Goal: Check status: Check status

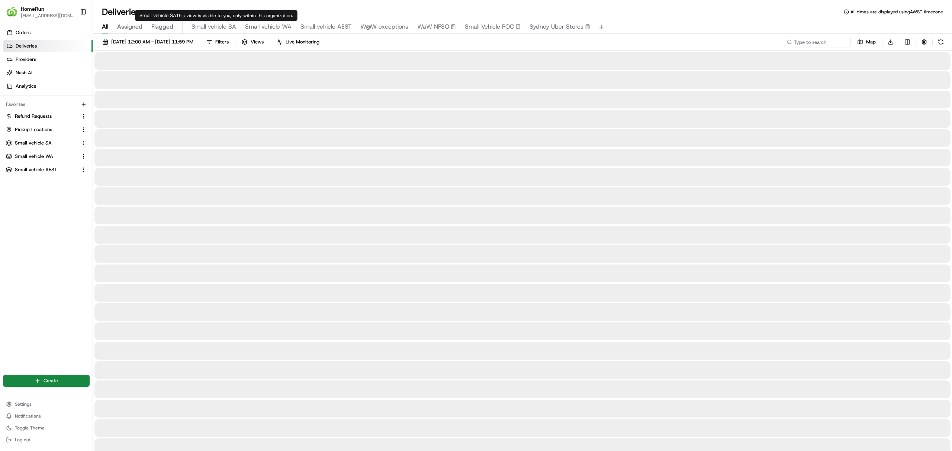
click at [212, 26] on span "Small vehicle SA" at bounding box center [213, 26] width 45 height 9
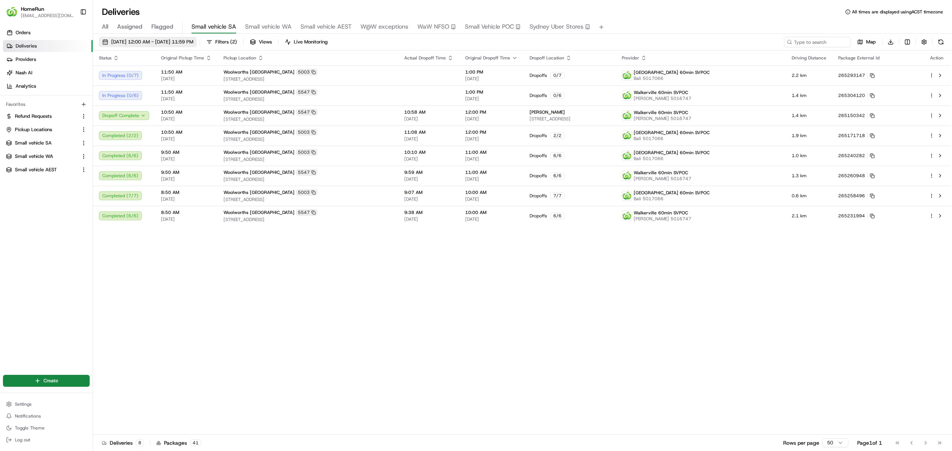
click at [140, 42] on span "[DATE] 12:00 AM - [DATE] 11:59 PM" at bounding box center [152, 42] width 82 height 7
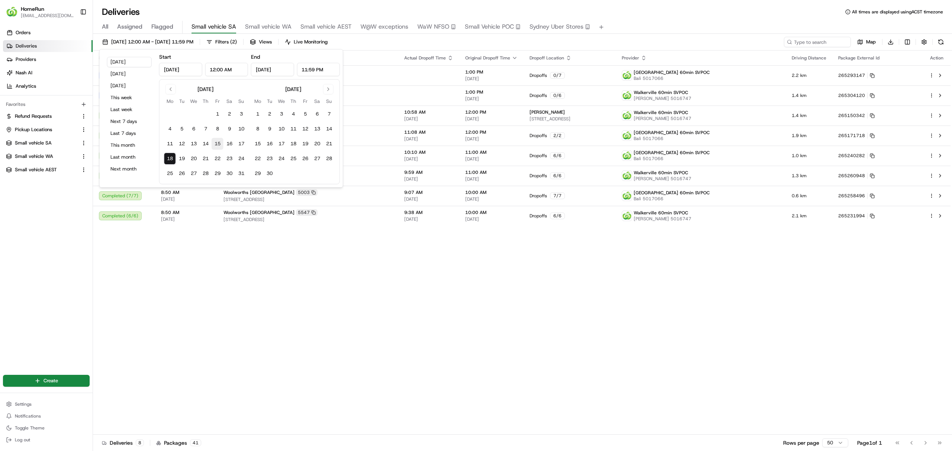
click at [216, 145] on button "15" at bounding box center [218, 144] width 12 height 12
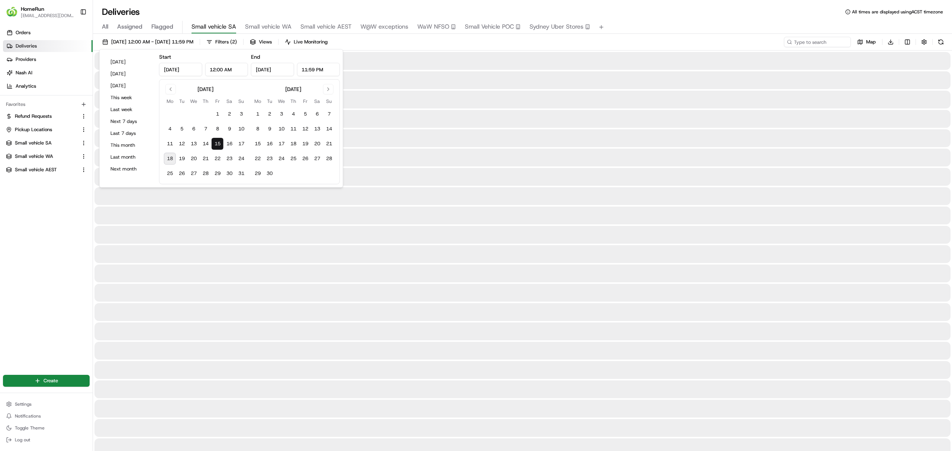
type input "Aug 15, 2025"
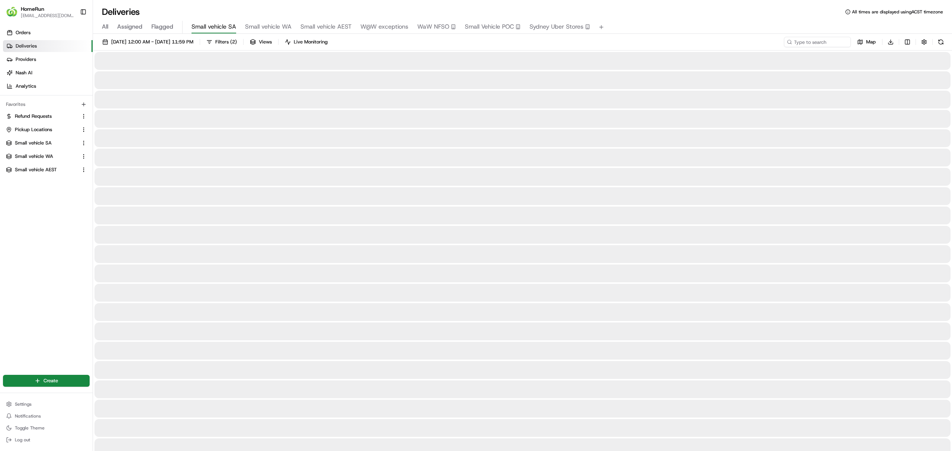
click at [408, 38] on div "15/08/2025 12:00 AM - 15/08/2025 11:59 PM Filters ( 2 ) Views Live Monitoring M…" at bounding box center [522, 44] width 859 height 14
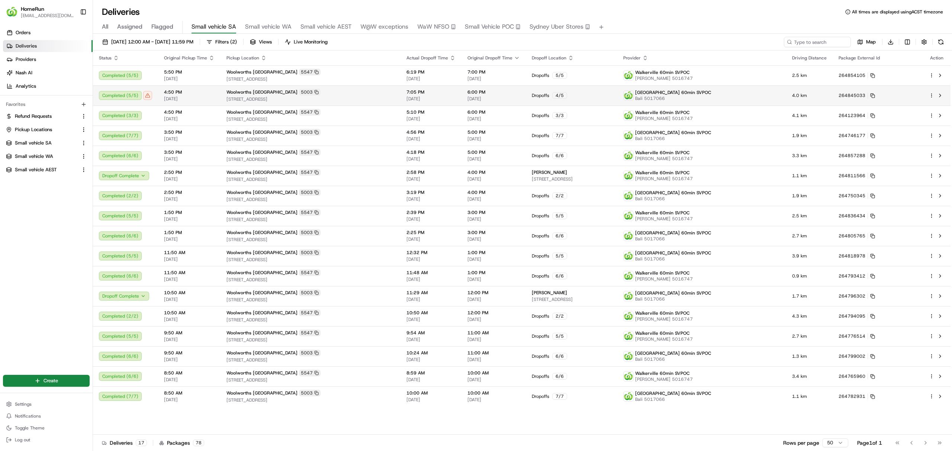
click at [147, 96] on div "Completed ( 5 / 5 )" at bounding box center [125, 95] width 53 height 9
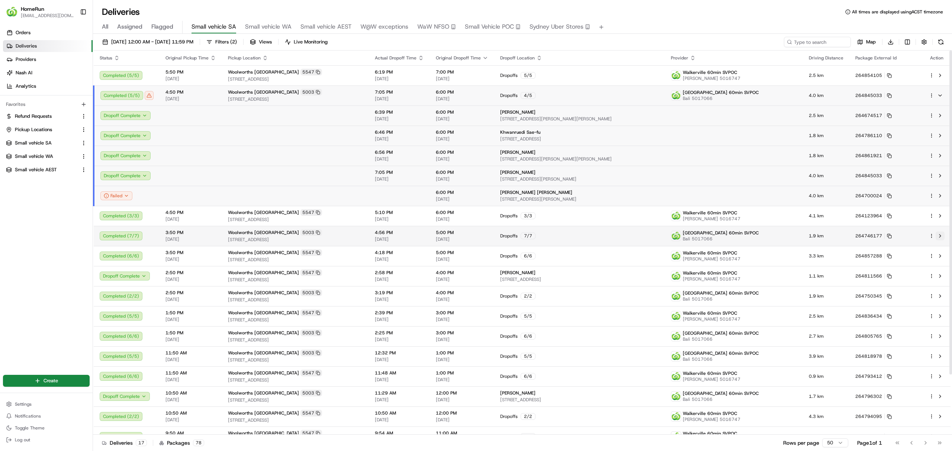
click at [943, 234] on button at bounding box center [939, 236] width 9 height 9
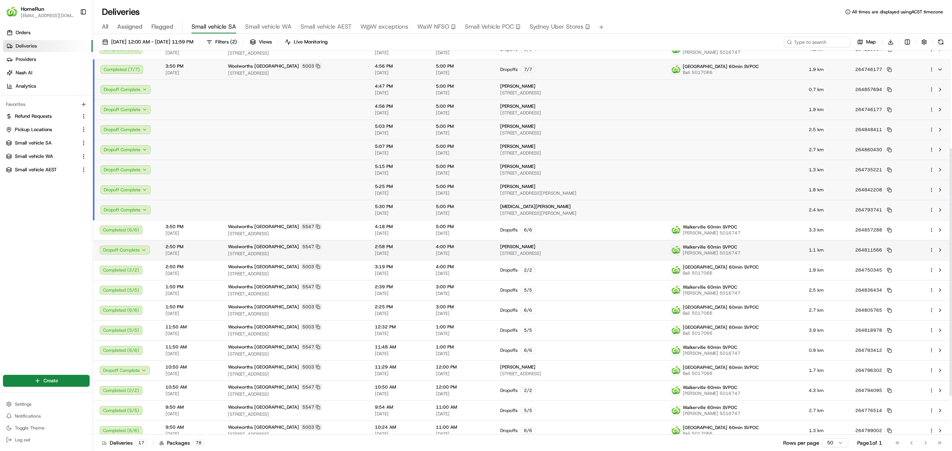
scroll to position [198, 0]
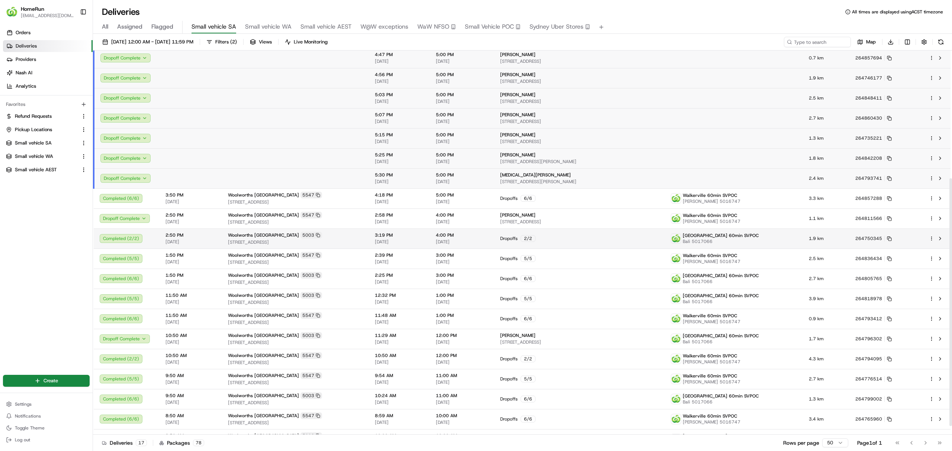
click at [945, 236] on td at bounding box center [937, 239] width 28 height 20
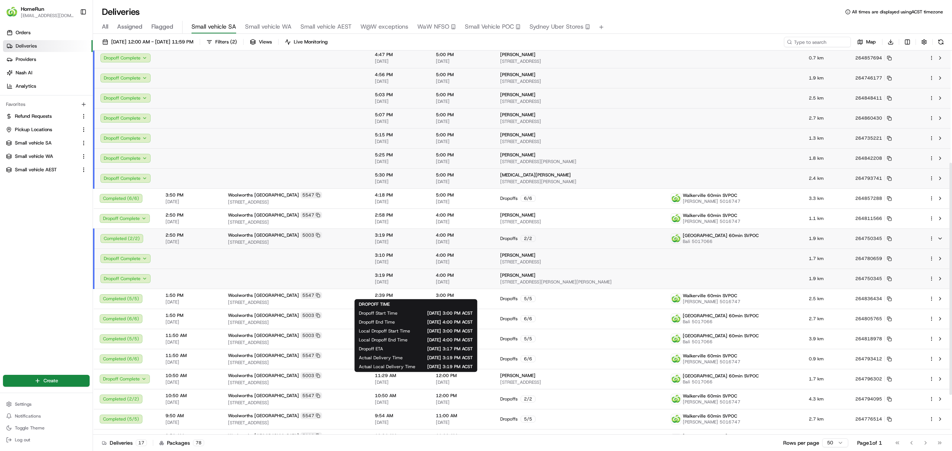
scroll to position [149, 0]
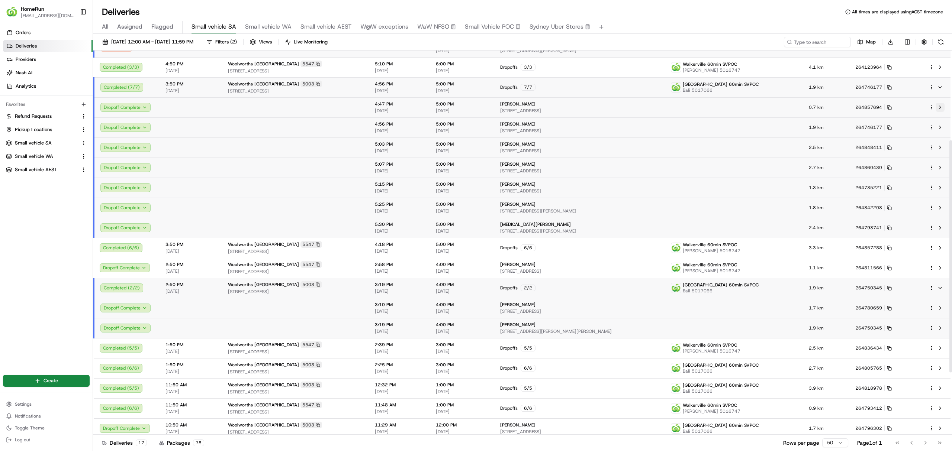
click at [940, 105] on button at bounding box center [939, 107] width 9 height 9
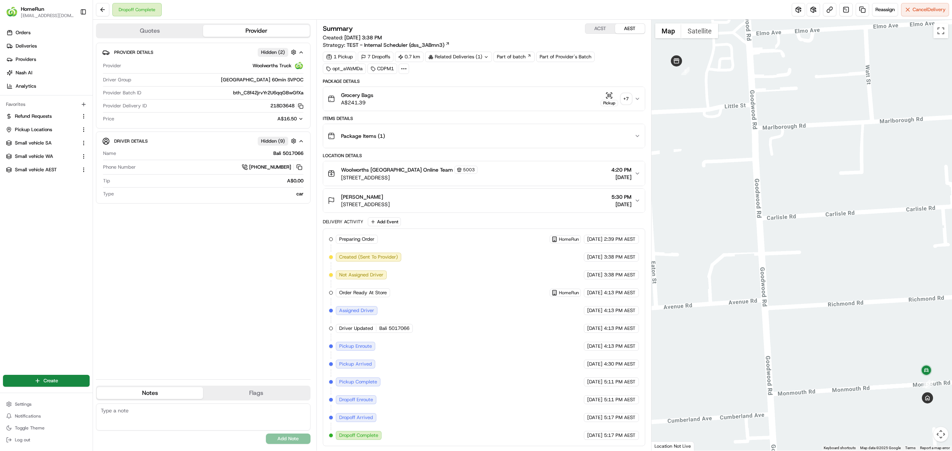
click at [599, 25] on button "ACST" at bounding box center [600, 29] width 30 height 10
click at [583, 387] on div "Preparing Order HomeRun [DATE] 2:09 PM ACST Created (Sent To Provider) Woolwort…" at bounding box center [484, 337] width 310 height 205
